Goal: Navigation & Orientation: Find specific page/section

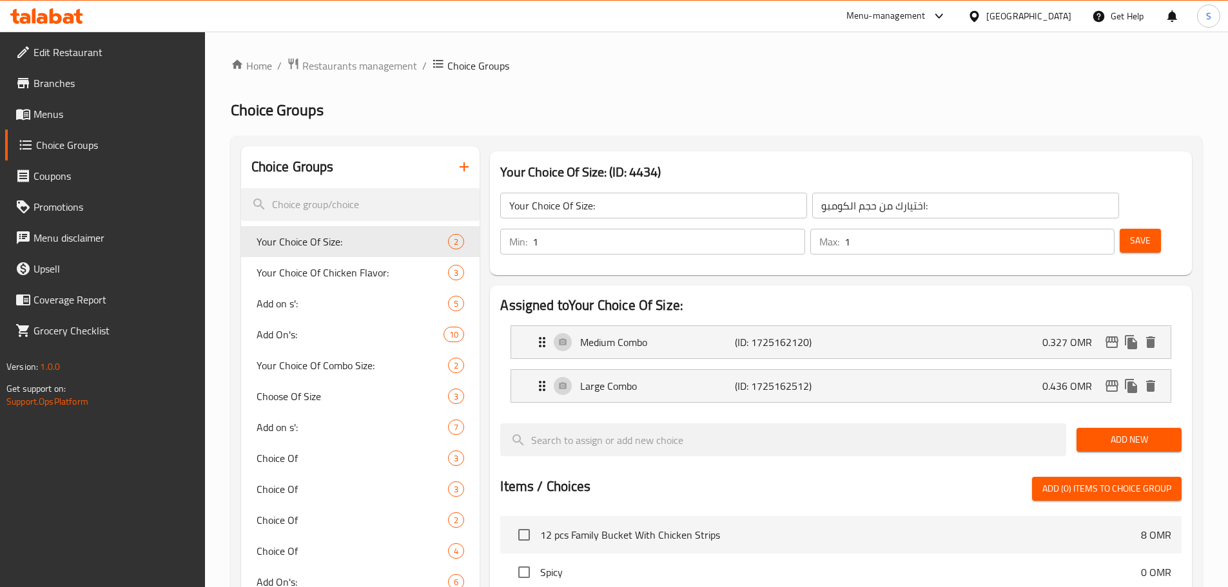
click at [1056, 16] on div "[GEOGRAPHIC_DATA]" at bounding box center [1028, 16] width 85 height 14
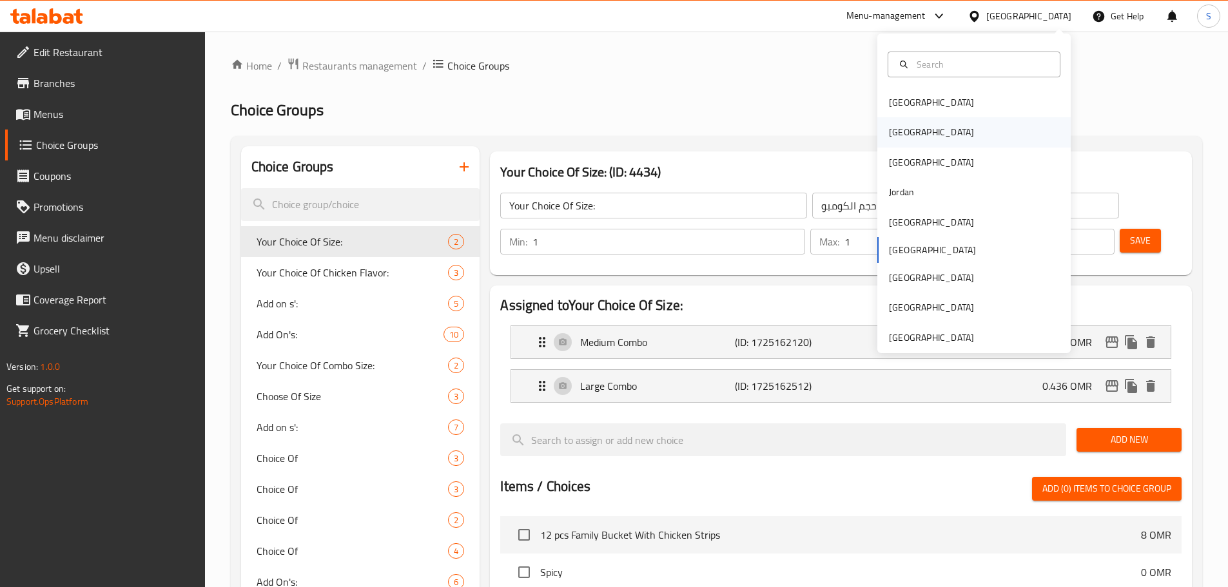
click at [906, 135] on div "[GEOGRAPHIC_DATA]" at bounding box center [931, 132] width 106 height 30
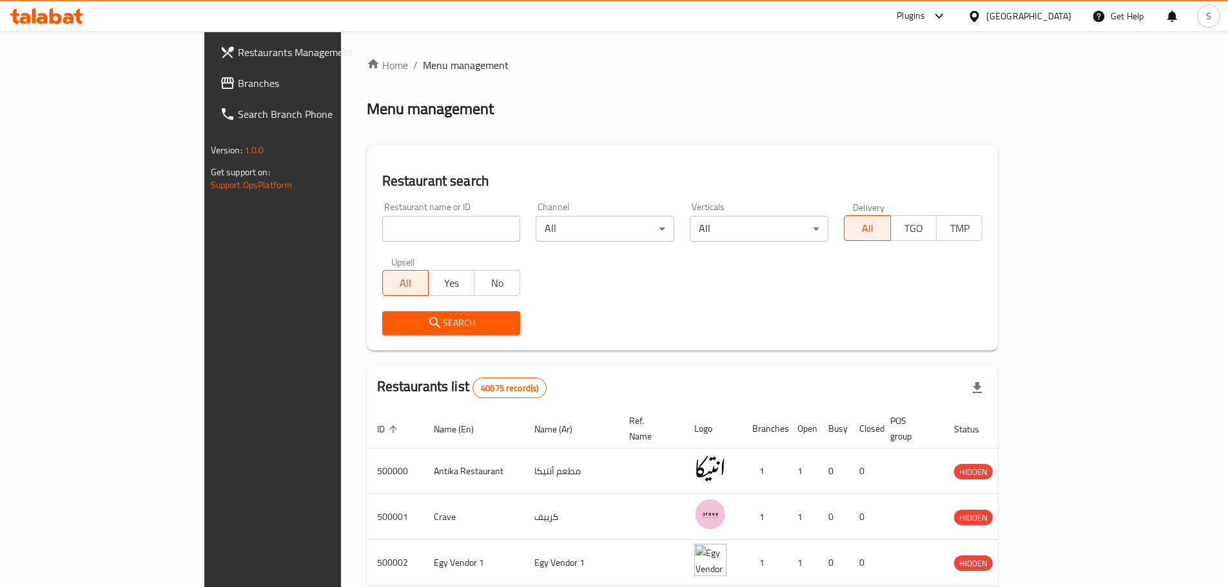
click at [947, 19] on div at bounding box center [936, 15] width 21 height 15
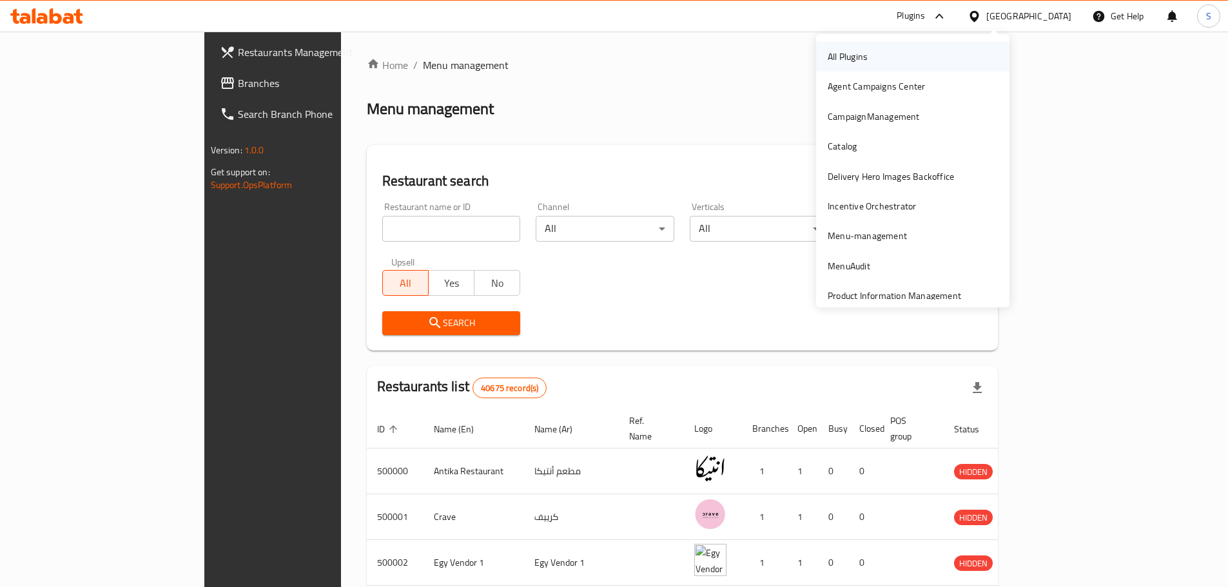
click at [890, 55] on div "All Plugins" at bounding box center [912, 57] width 193 height 30
